Goal: Understand process/instructions: Learn how to perform a task or action

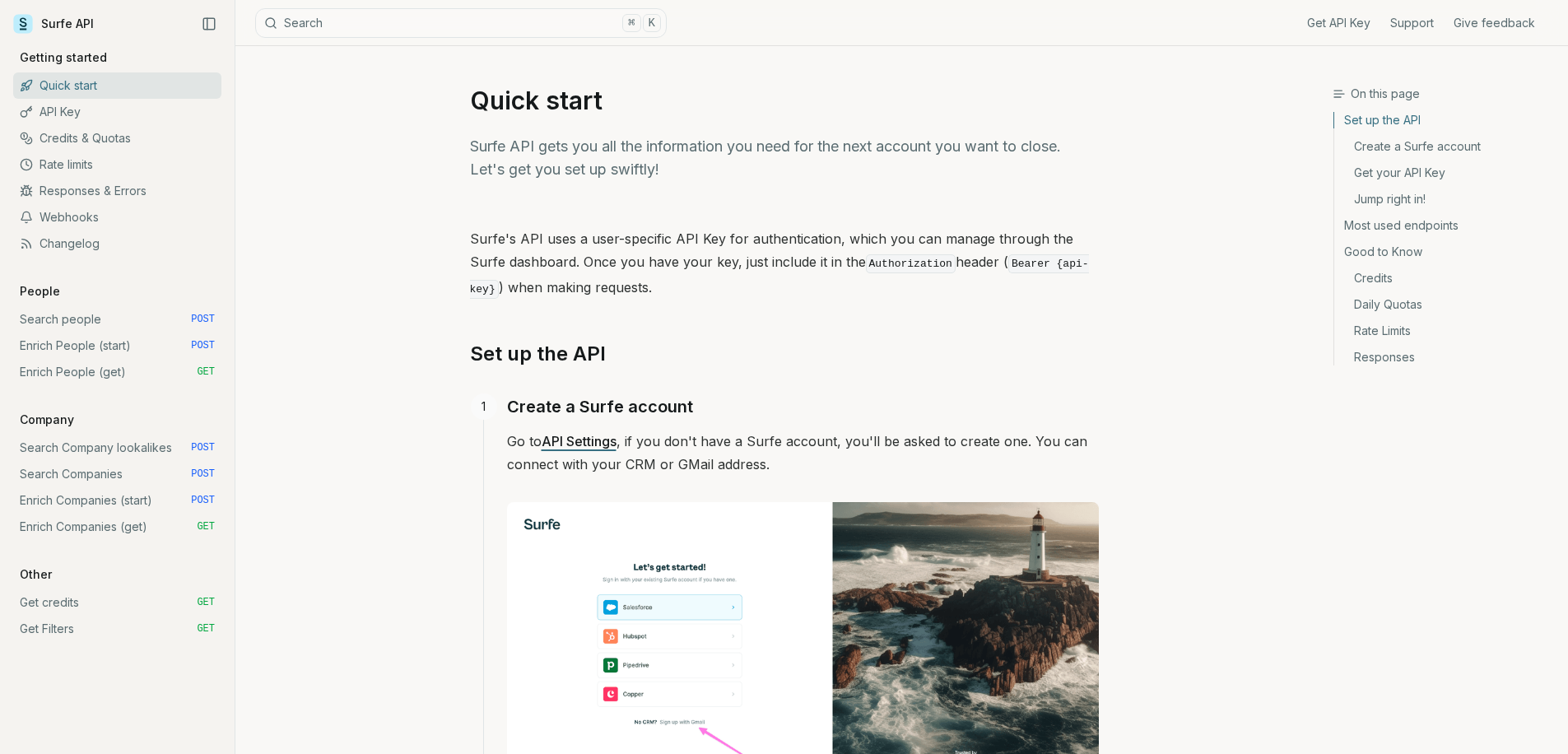
click at [113, 529] on link "Enrich Companies (get) GET" at bounding box center [117, 527] width 209 height 27
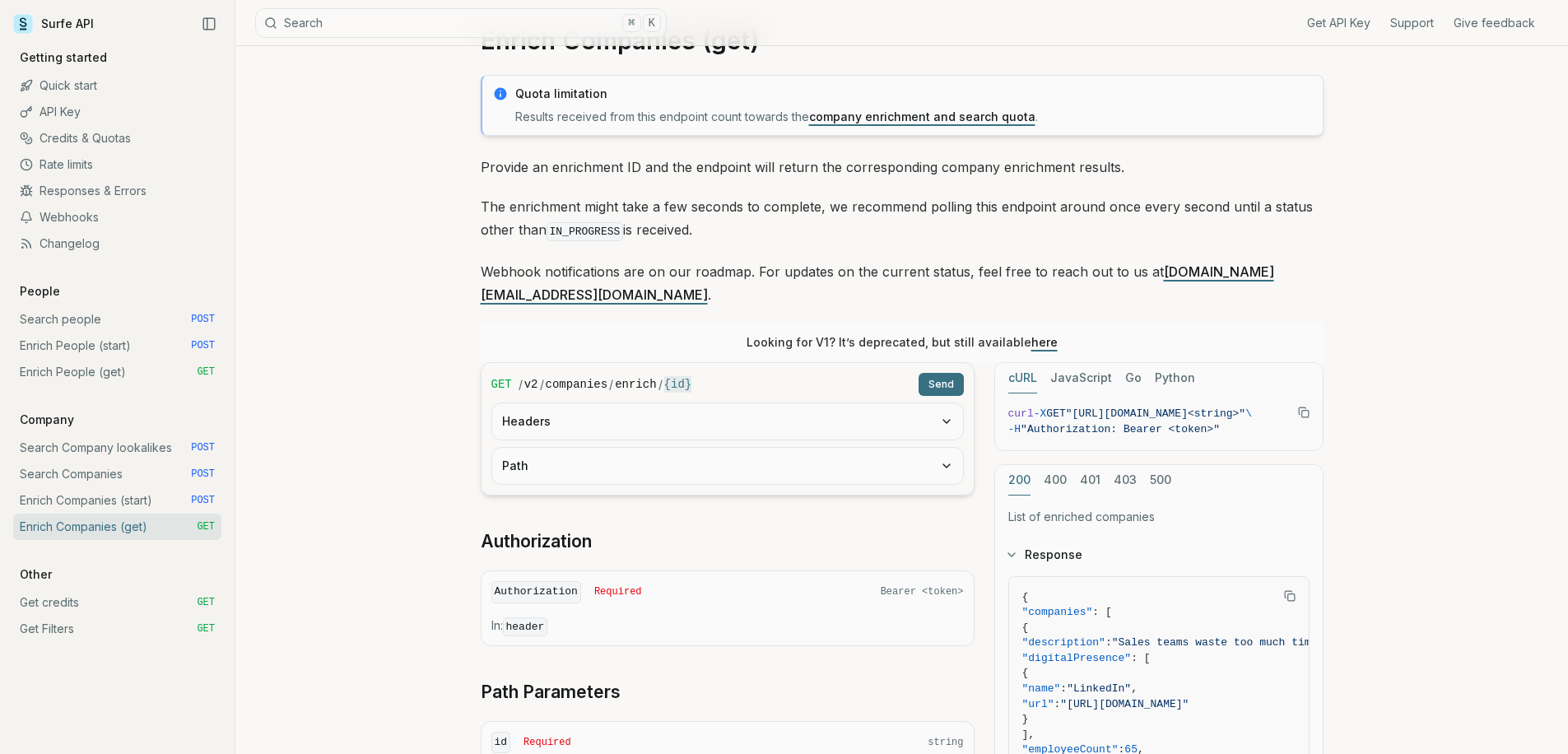
scroll to position [119, 0]
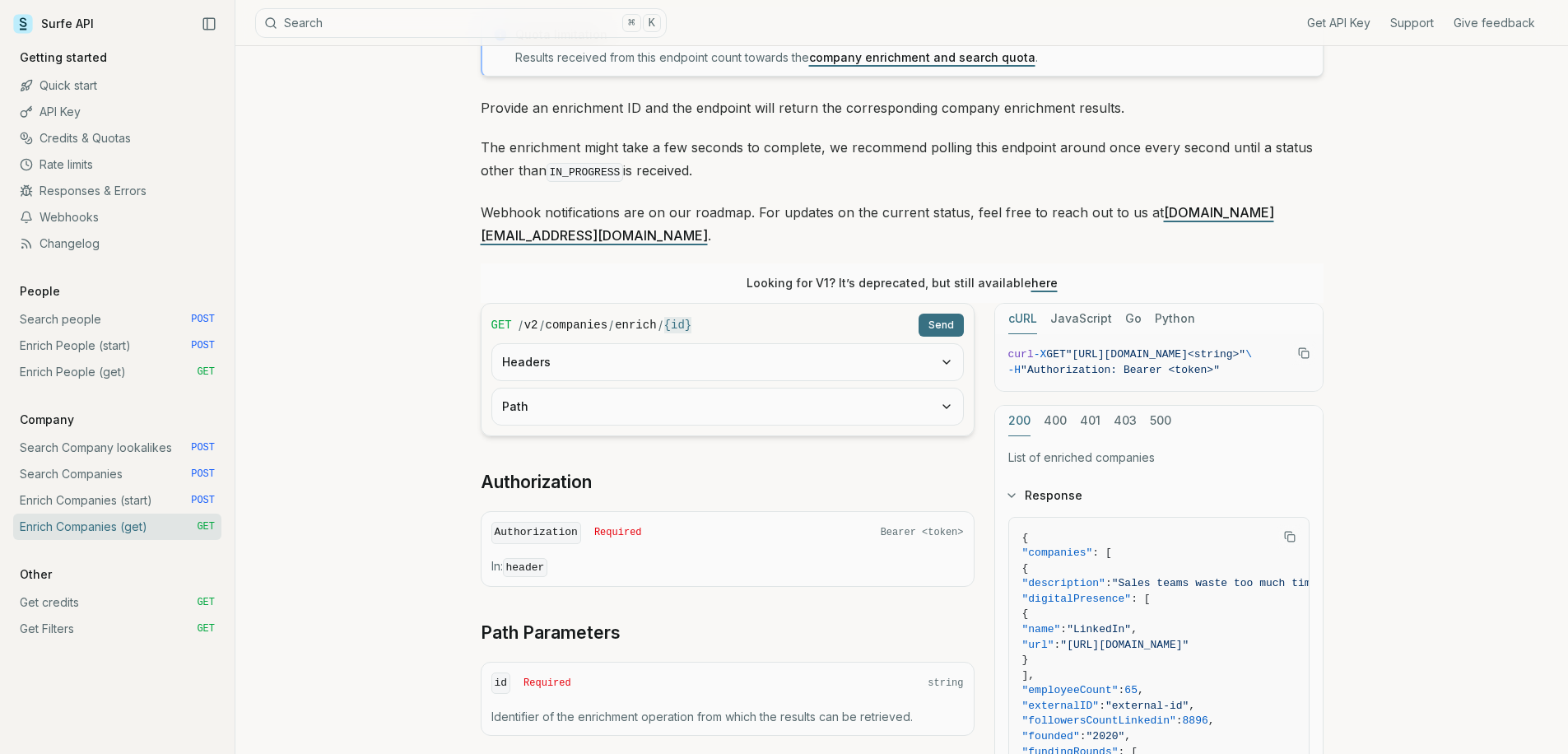
click at [665, 399] on button "Path" at bounding box center [728, 407] width 471 height 36
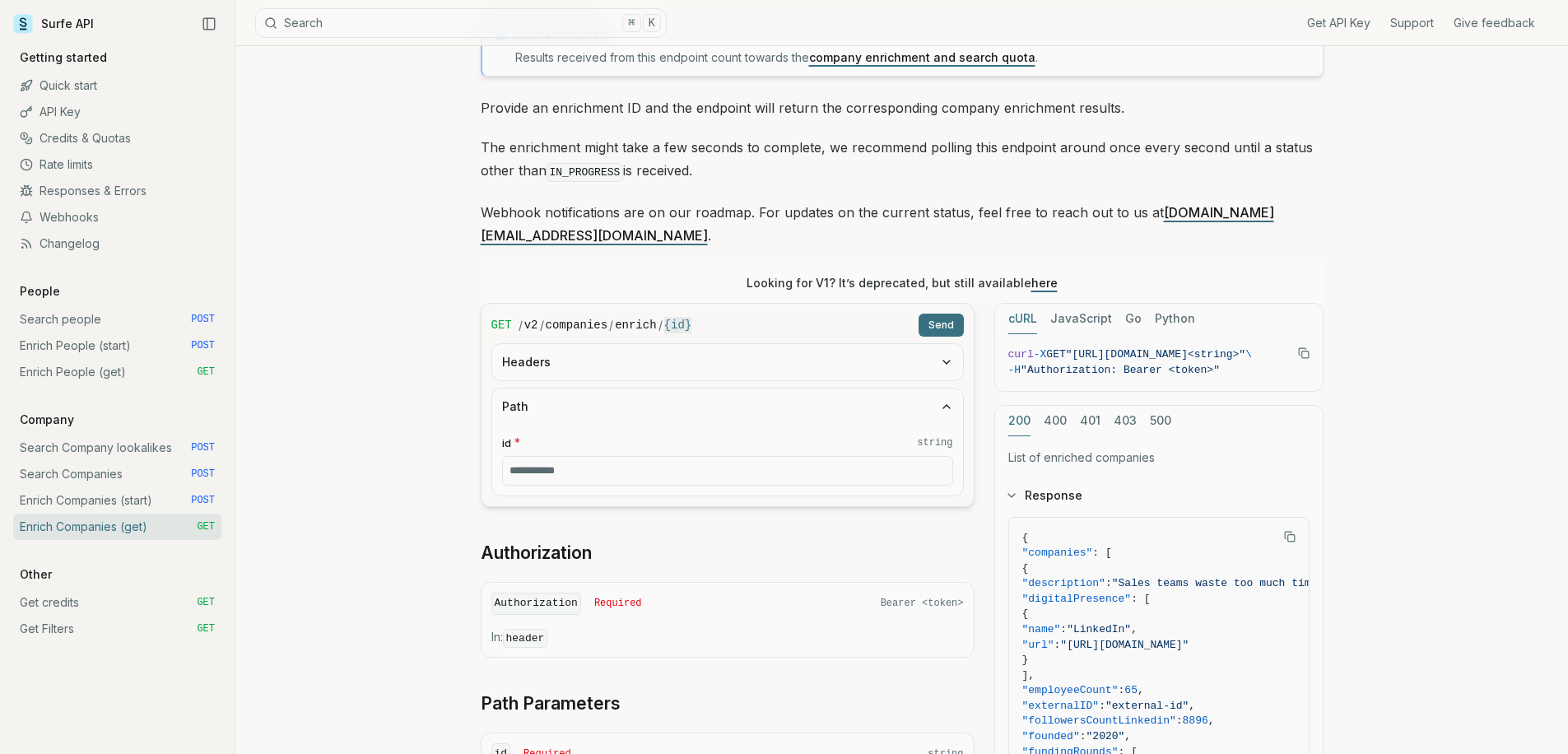
click at [148, 497] on link "Enrich Companies (start) POST" at bounding box center [117, 500] width 209 height 27
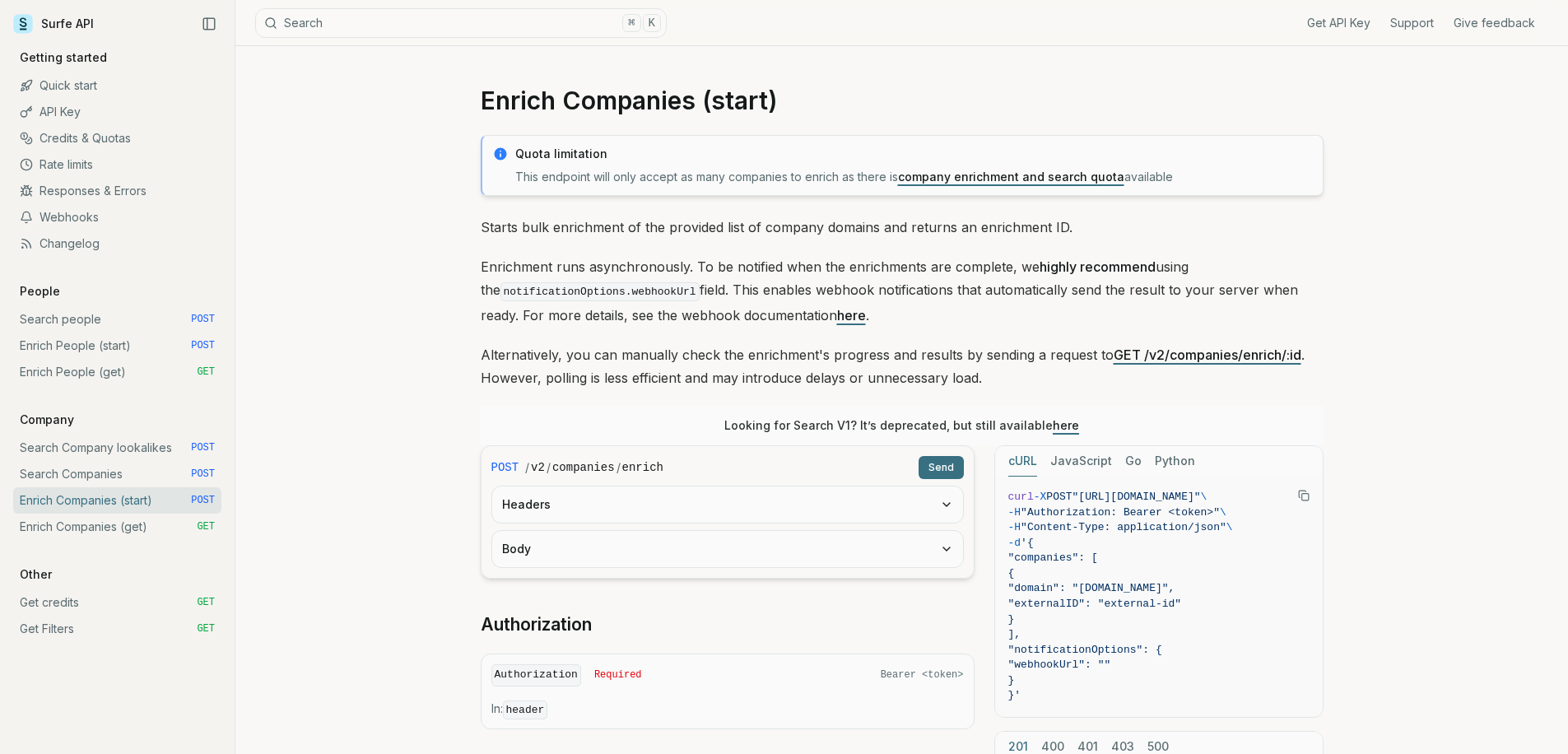
click at [586, 546] on button "Body" at bounding box center [728, 549] width 471 height 36
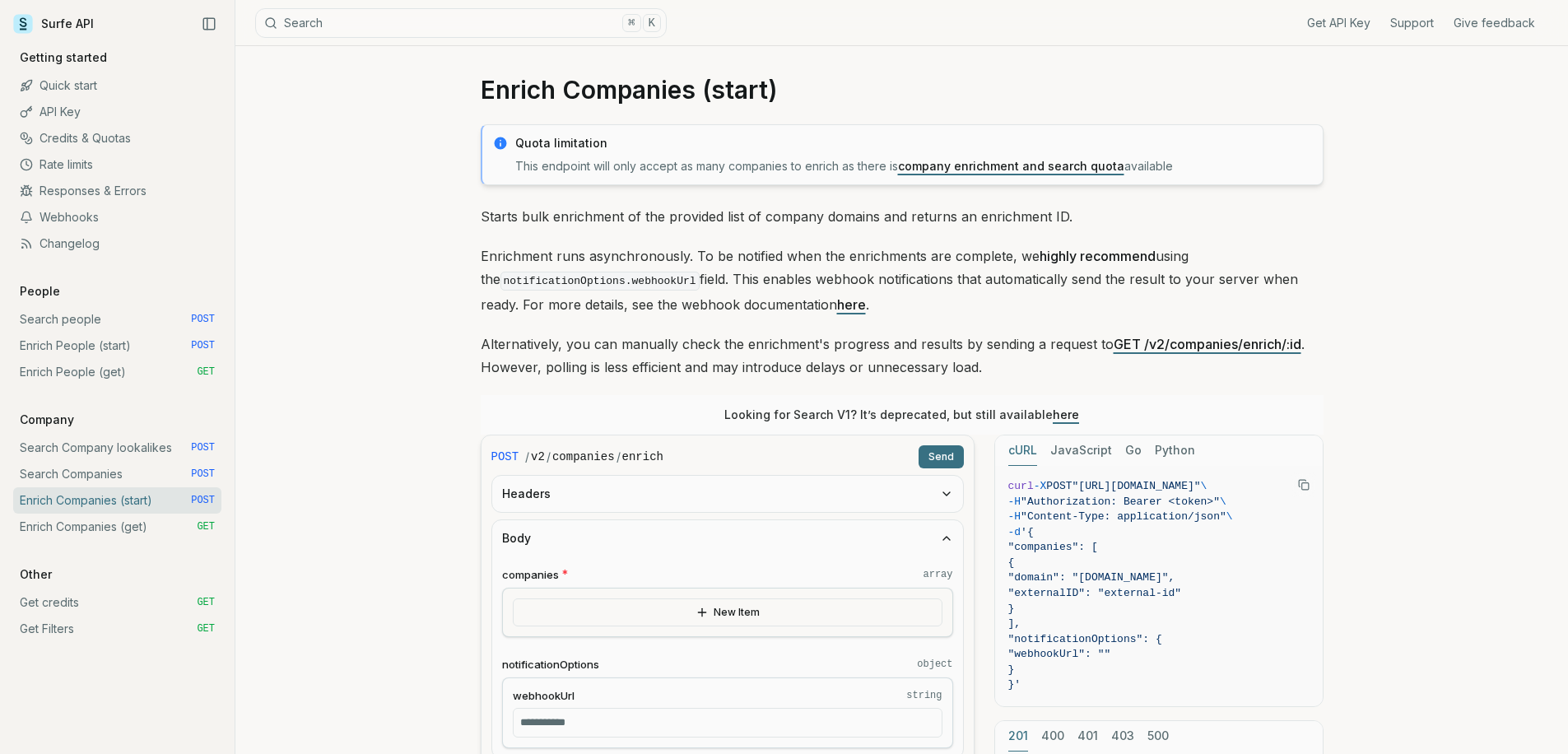
scroll to position [161, 0]
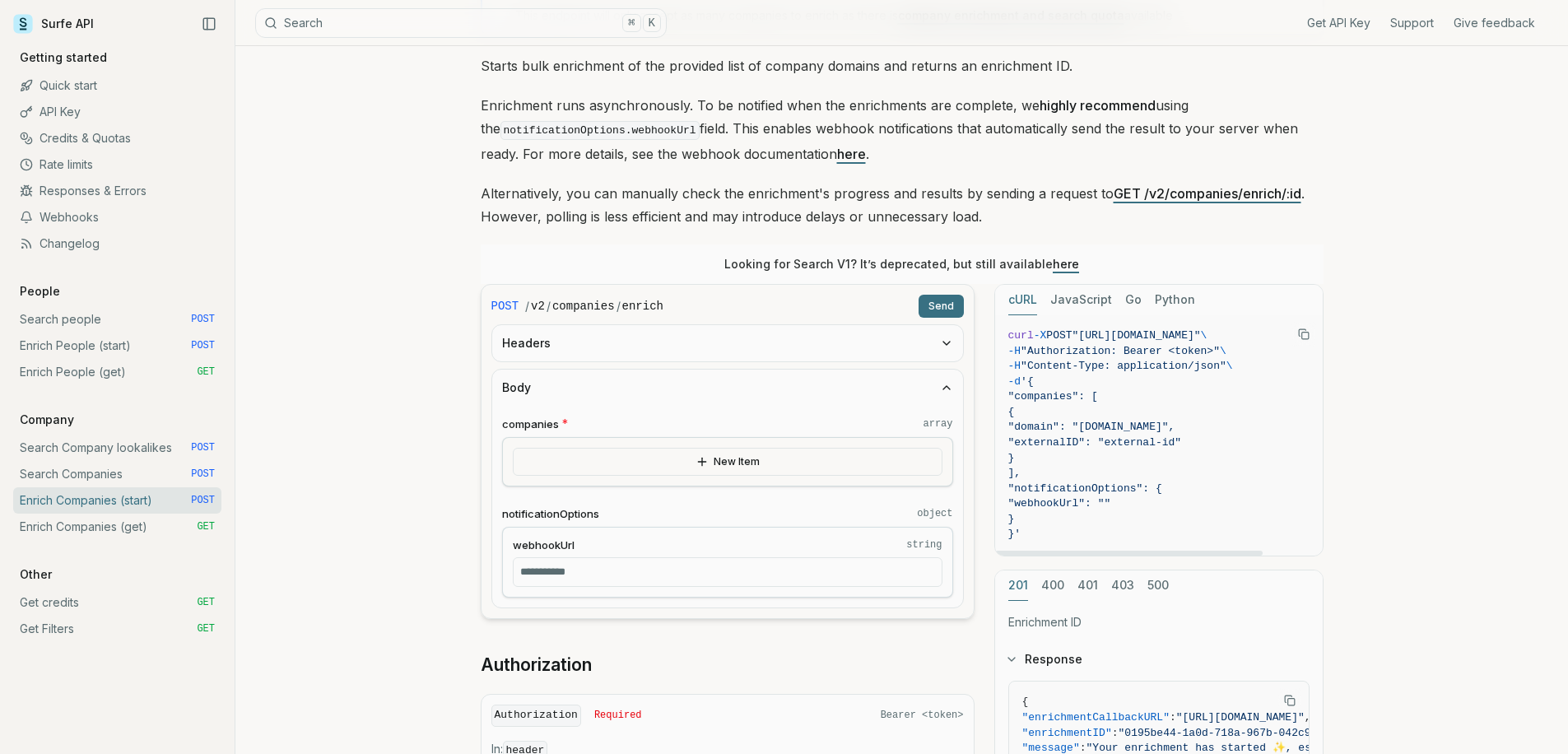
drag, startPoint x: 1035, startPoint y: 486, endPoint x: 1039, endPoint y: 515, distance: 29.3
click at [1039, 515] on code "curl -X POST "[URL][DOMAIN_NAME]" \ -H "Authorization: Bearer <token>" \ -H "Co…" at bounding box center [1159, 435] width 301 height 214
copy code ""notificationOptions": { "webhookUrl": "" }"
